Goal: Task Accomplishment & Management: Manage account settings

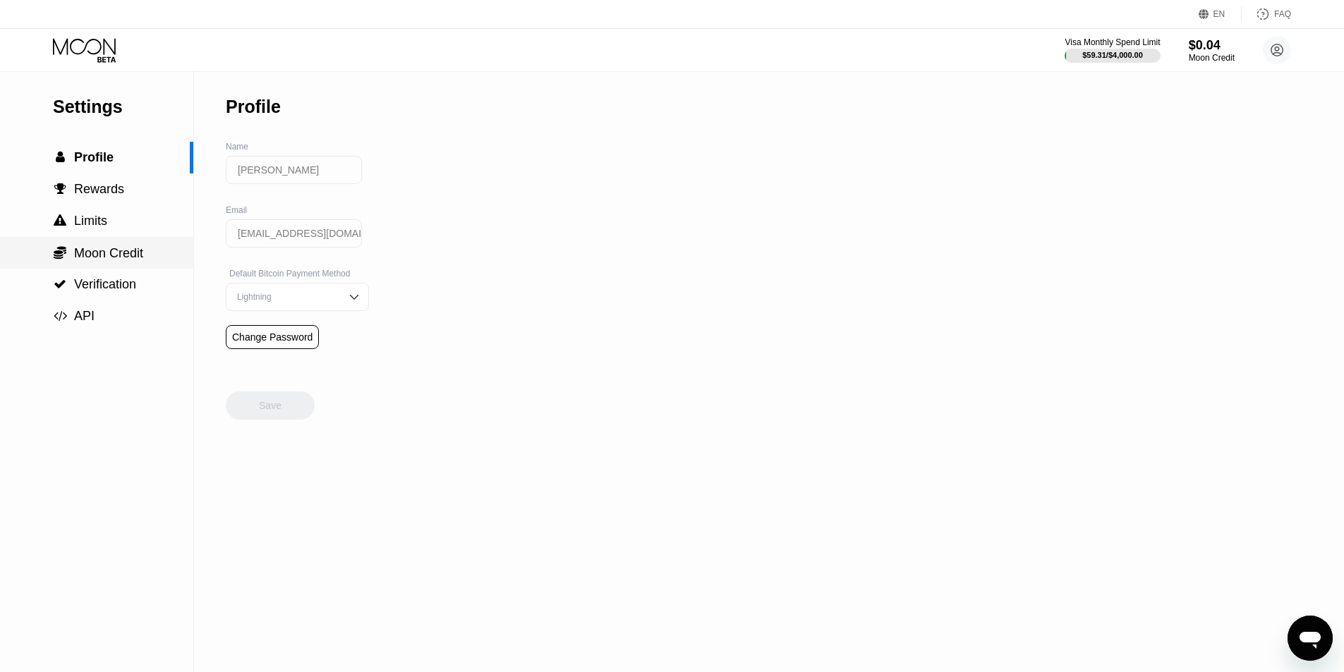
click at [141, 250] on span "Moon Credit" at bounding box center [108, 253] width 69 height 14
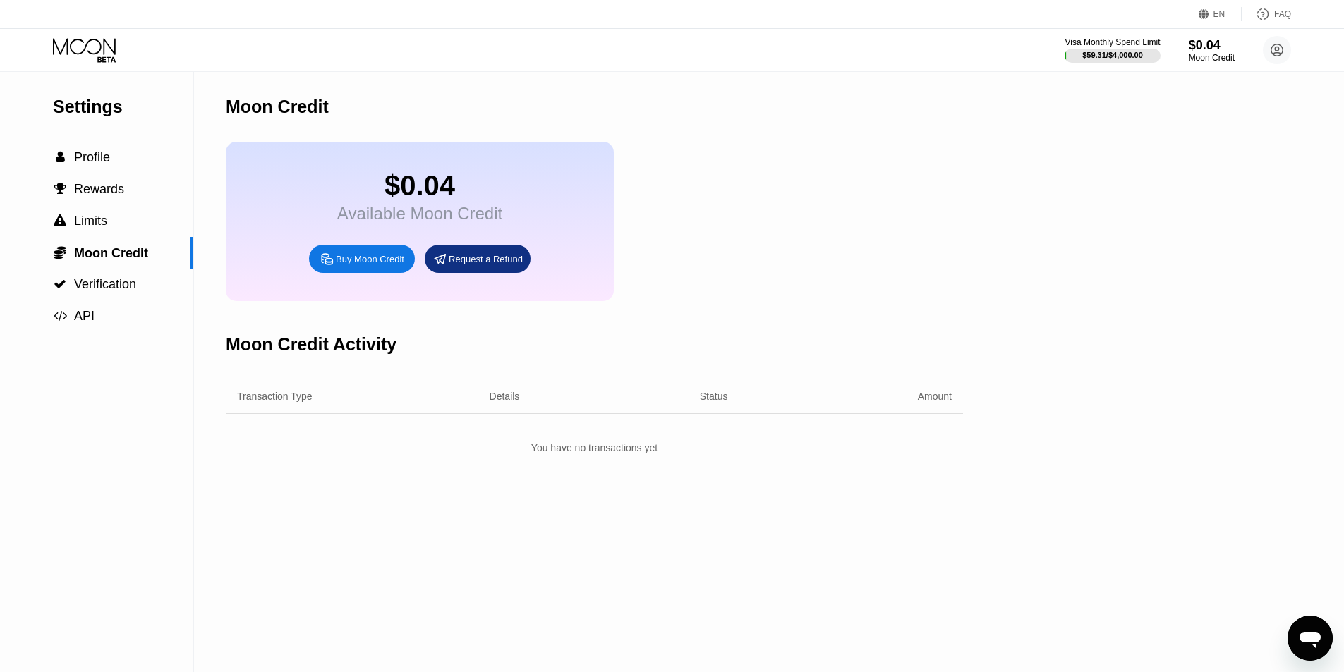
click at [409, 159] on div "$0.04 Available Moon Credit Buy Moon Credit Request a Refund" at bounding box center [420, 221] width 388 height 159
click at [111, 182] on div " Rewards" at bounding box center [96, 190] width 193 height 32
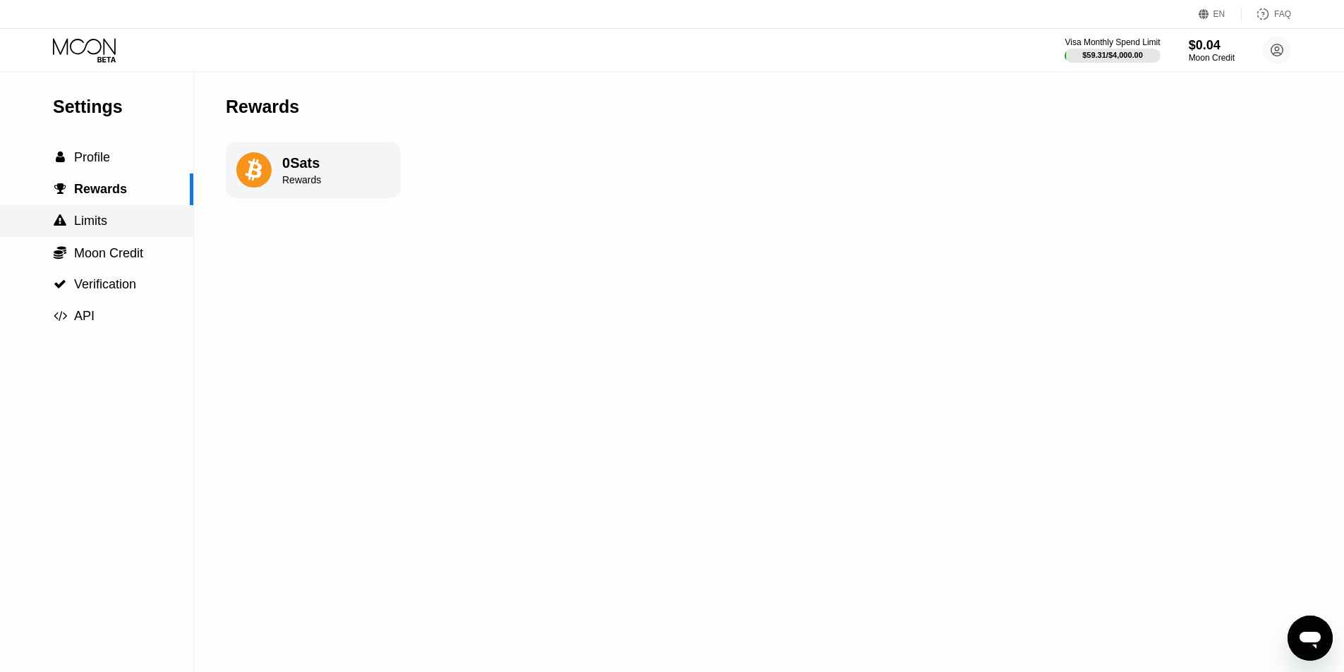
click at [117, 225] on div " Limits" at bounding box center [96, 221] width 193 height 15
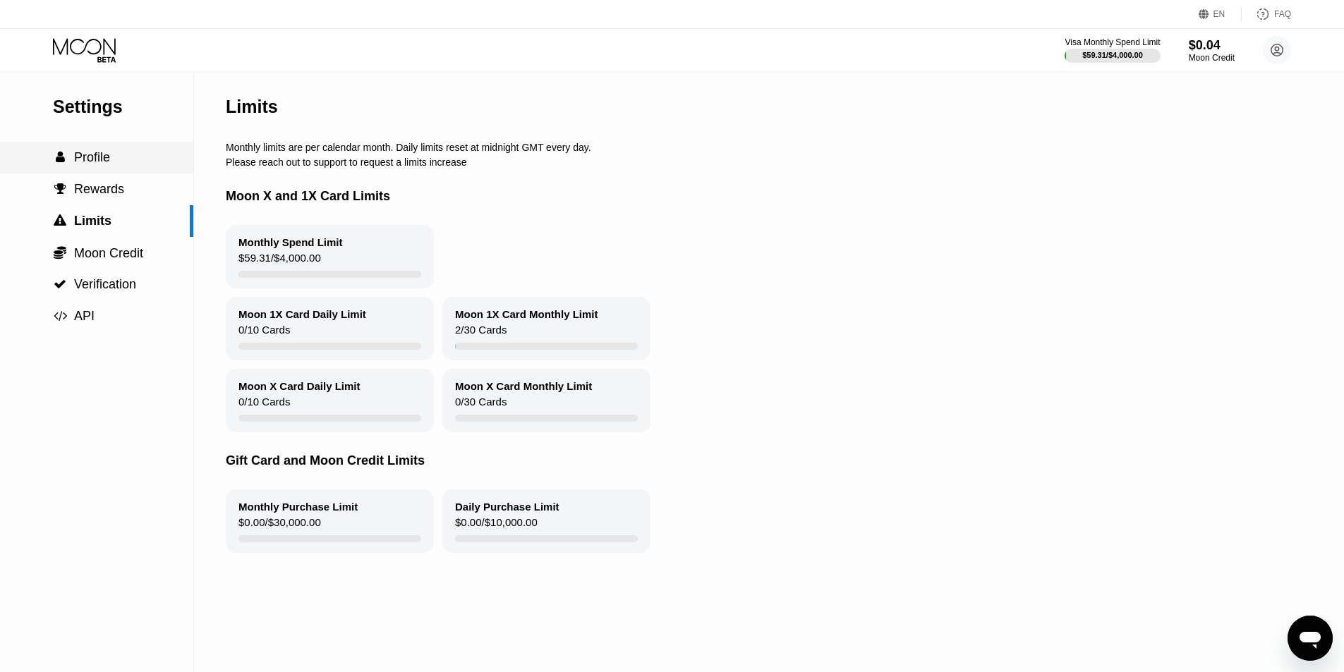
click at [123, 164] on div " Profile" at bounding box center [96, 157] width 193 height 15
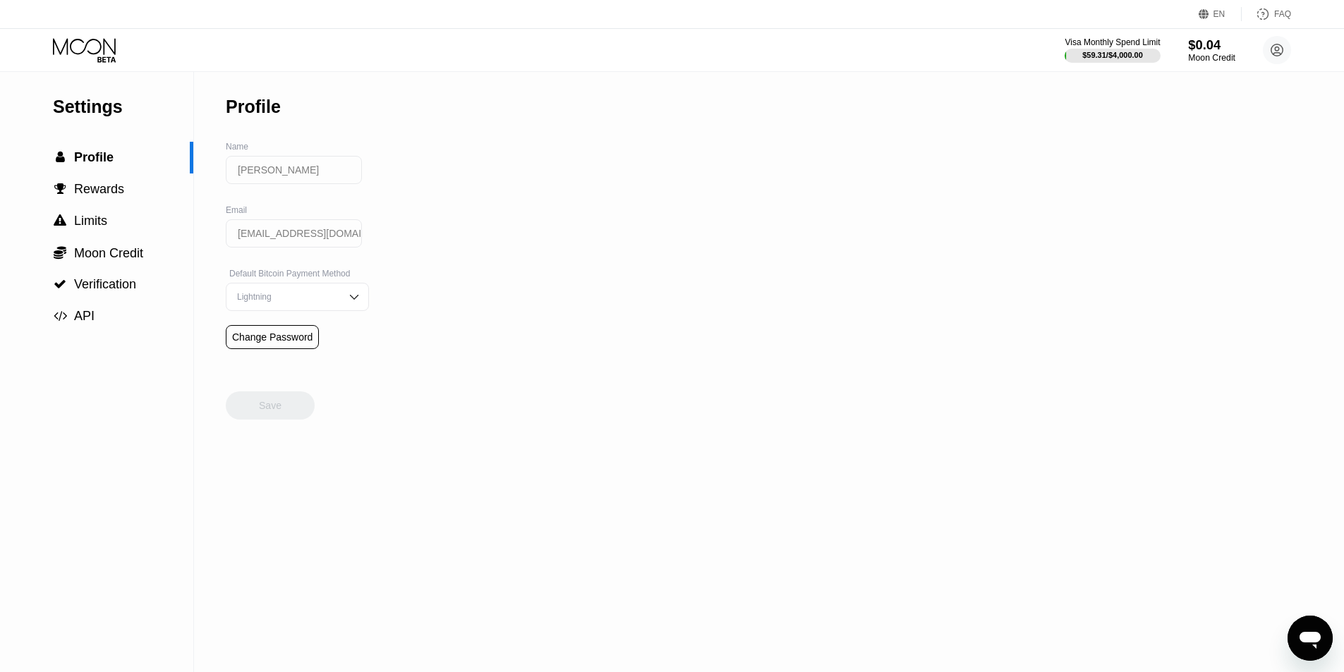
click at [1216, 54] on div "Moon Credit" at bounding box center [1211, 58] width 47 height 10
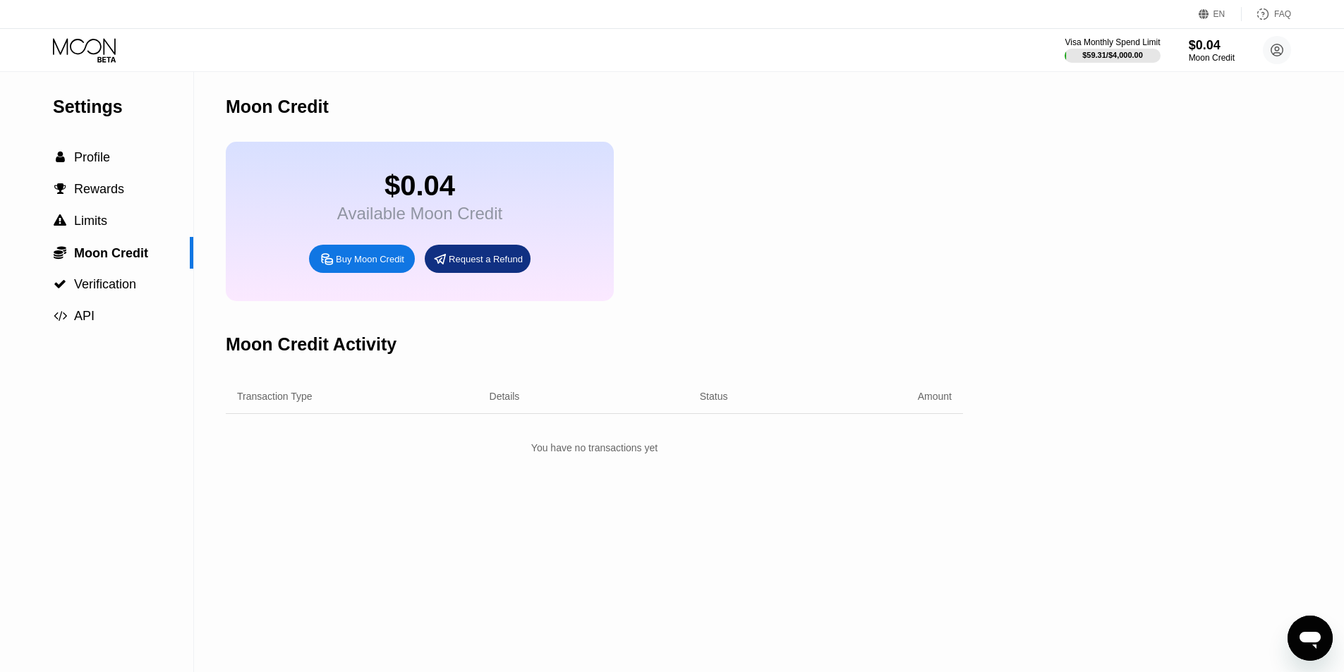
click at [444, 202] on div "$0.04" at bounding box center [419, 186] width 165 height 32
click at [454, 193] on div "$0.04" at bounding box center [419, 186] width 165 height 32
click at [112, 214] on div " Limits" at bounding box center [96, 221] width 193 height 32
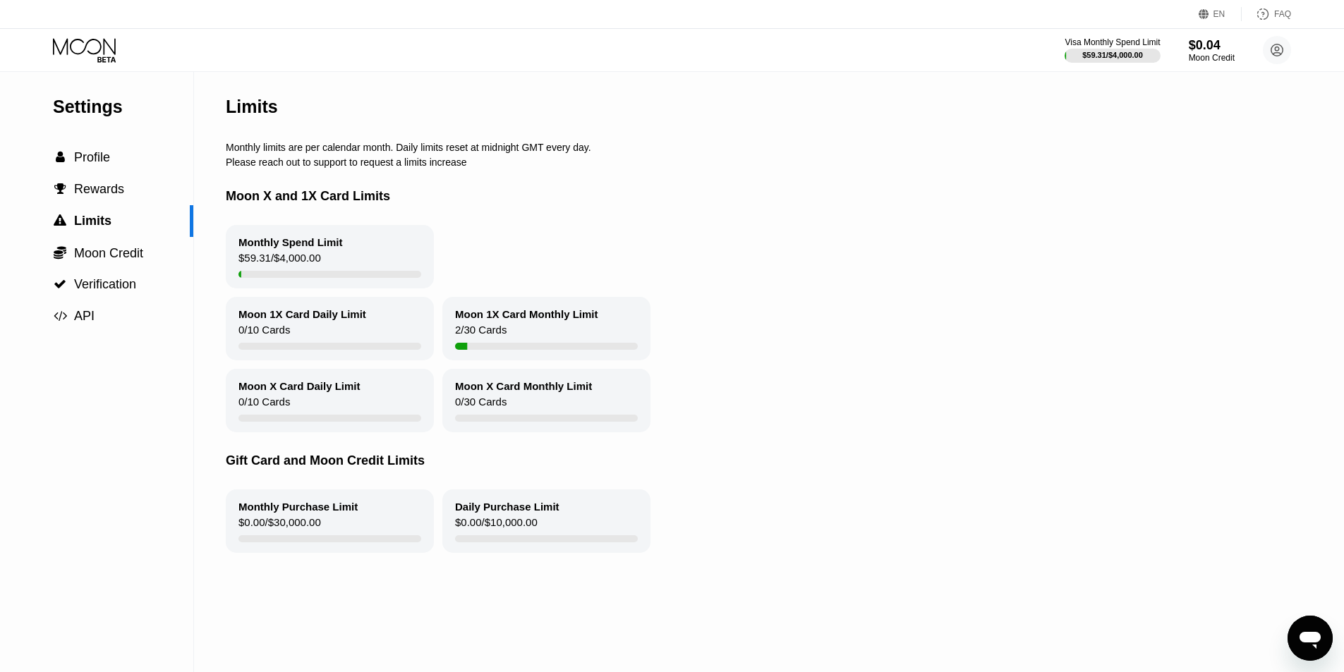
click at [509, 334] on div "Moon 1X Card Monthly Limit 2 / 30 Cards" at bounding box center [546, 328] width 208 height 63
click at [126, 165] on div " Profile" at bounding box center [96, 157] width 193 height 15
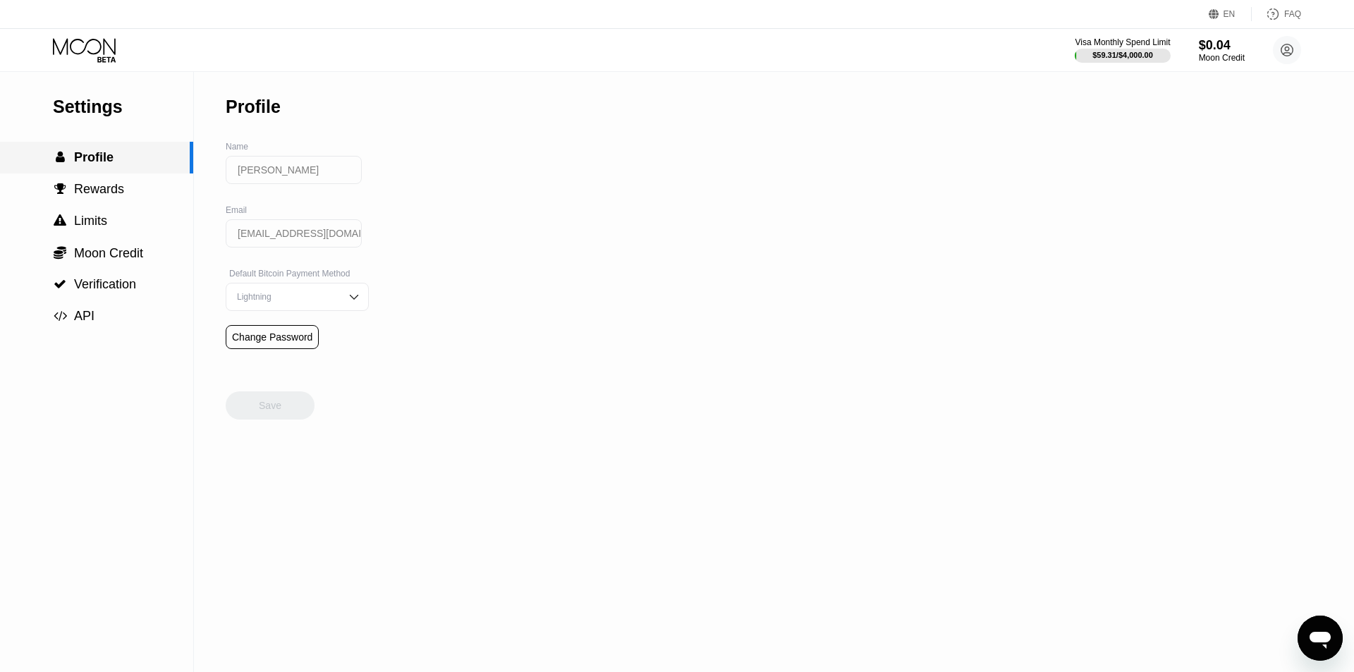
click at [126, 165] on div " Profile" at bounding box center [95, 157] width 190 height 15
click at [102, 60] on icon at bounding box center [106, 59] width 18 height 6
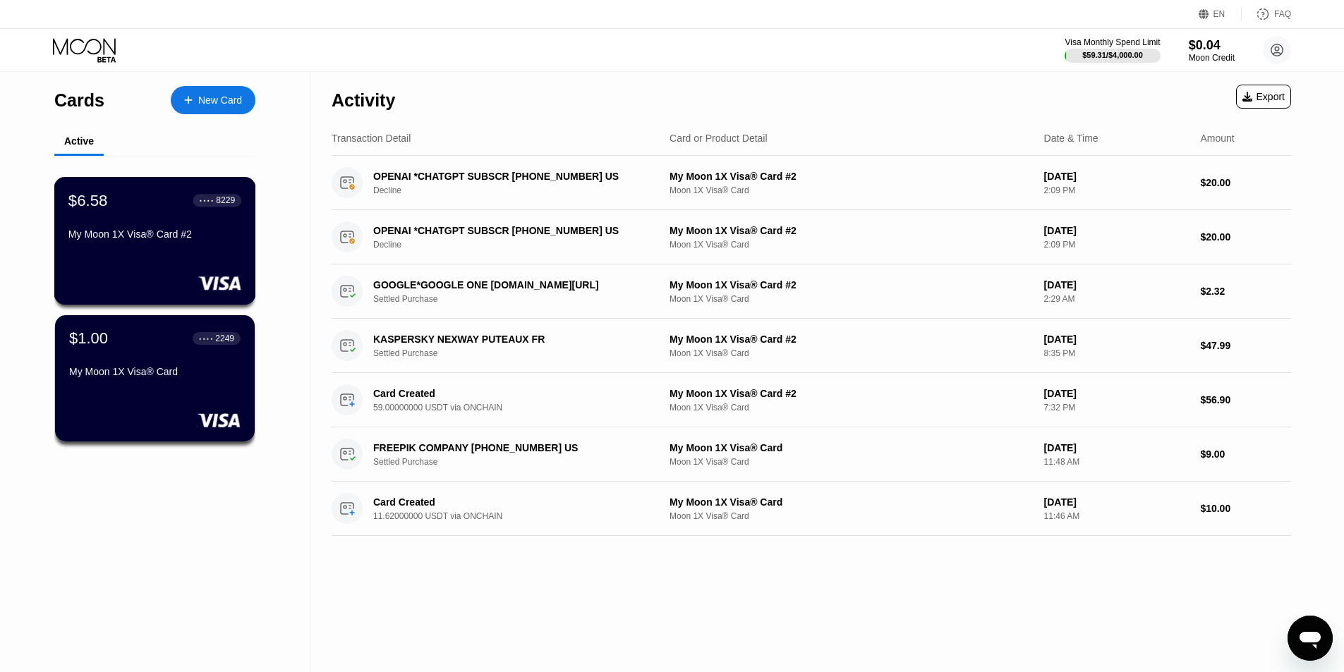
click at [182, 240] on div "My Moon 1X Visa® Card #2" at bounding box center [154, 234] width 173 height 11
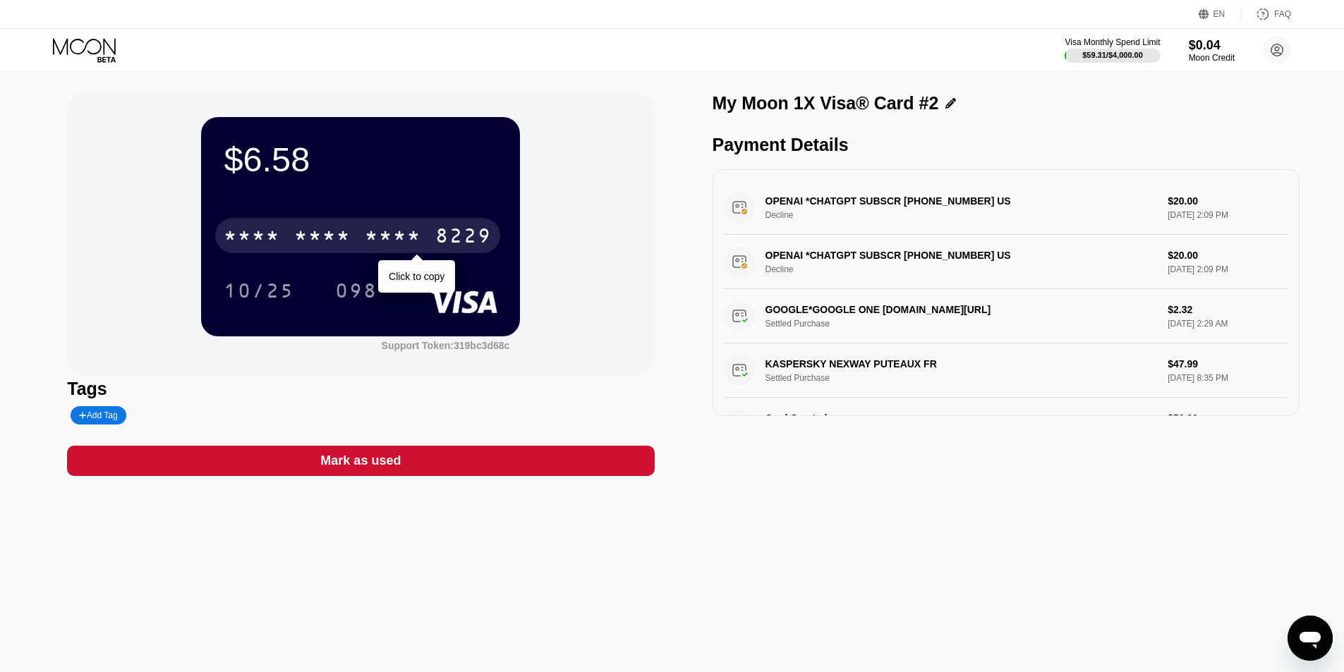
click at [370, 241] on div "* * * *" at bounding box center [393, 237] width 56 height 23
